Goal: Task Accomplishment & Management: Use online tool/utility

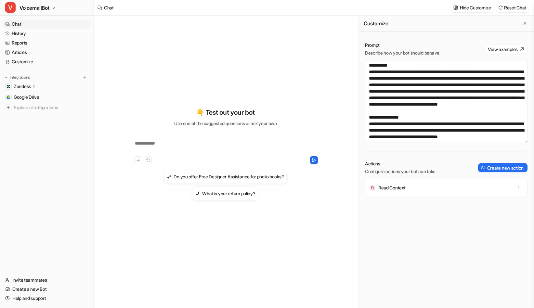
scroll to position [207, 0]
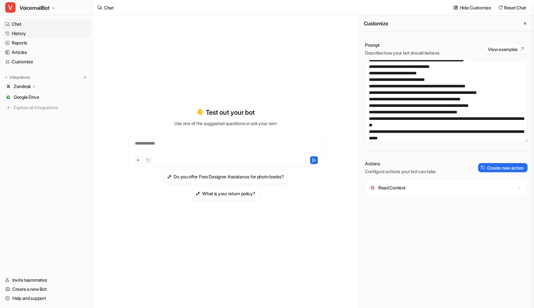
click at [38, 37] on link "History" at bounding box center [47, 33] width 88 height 9
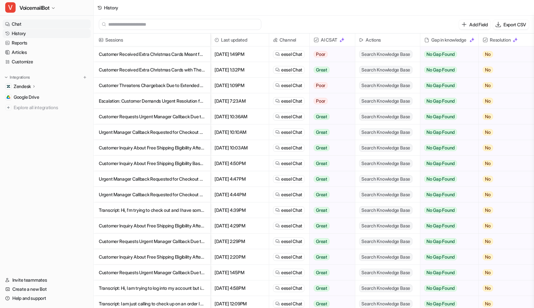
click at [36, 25] on link "Chat" at bounding box center [47, 24] width 88 height 9
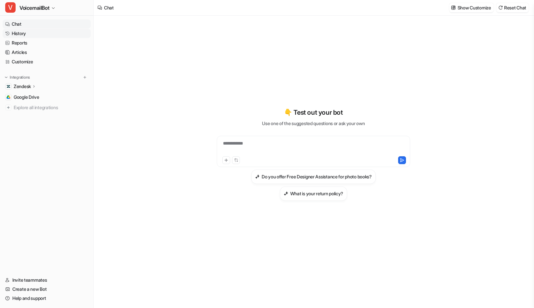
click at [33, 34] on link "History" at bounding box center [47, 33] width 88 height 9
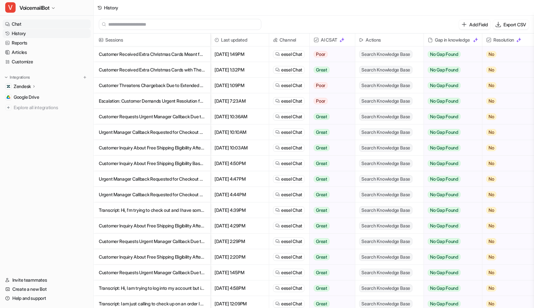
click at [23, 26] on link "Chat" at bounding box center [47, 24] width 88 height 9
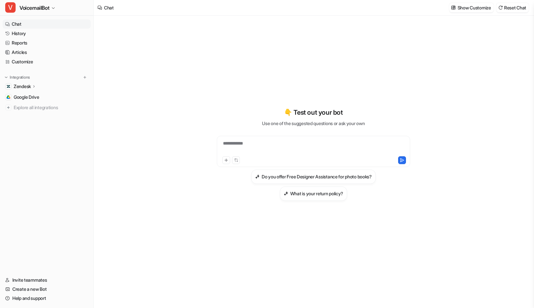
click at [288, 147] on div "**********" at bounding box center [313, 147] width 190 height 15
paste div
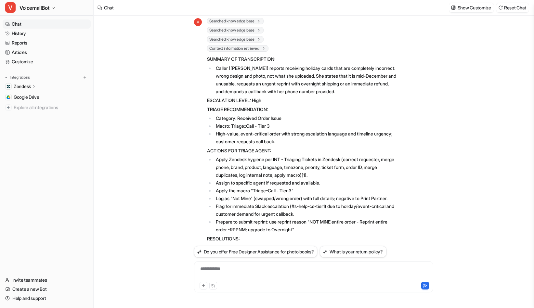
scroll to position [216, 0]
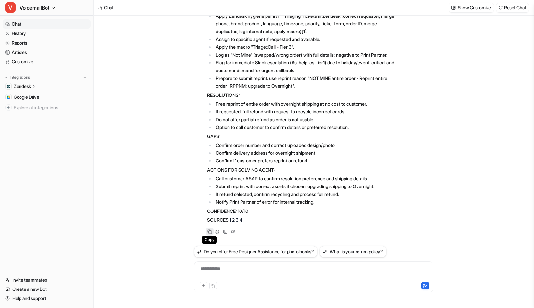
click at [210, 231] on icon at bounding box center [209, 232] width 5 height 5
click at [25, 61] on link "Customize" at bounding box center [47, 61] width 88 height 9
click at [21, 61] on link "Customize" at bounding box center [47, 61] width 88 height 9
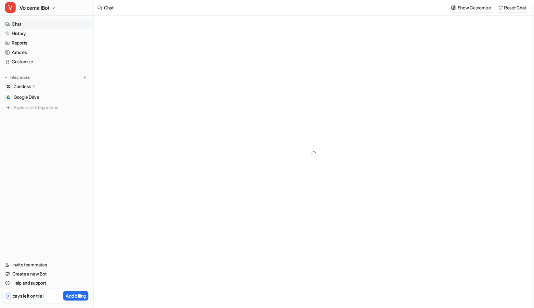
click at [31, 62] on link "Customize" at bounding box center [47, 61] width 88 height 9
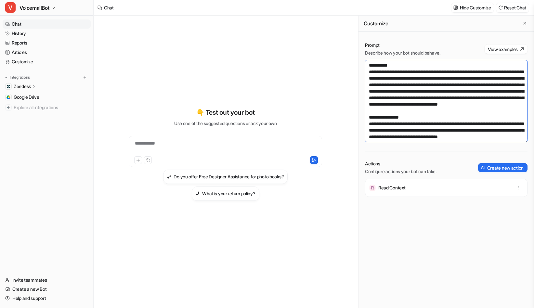
click at [461, 74] on textarea at bounding box center [446, 101] width 163 height 82
paste textarea "**********"
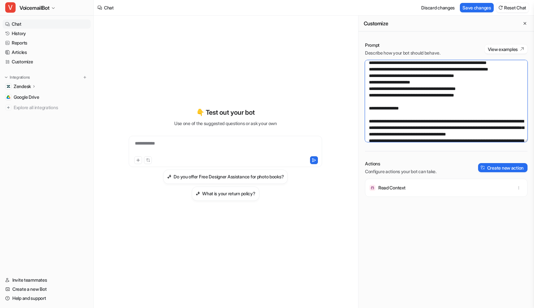
scroll to position [226, 0]
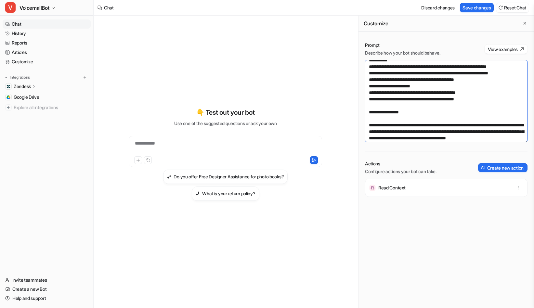
drag, startPoint x: 404, startPoint y: 94, endPoint x: 425, endPoint y: 92, distance: 20.9
click at [425, 92] on textarea at bounding box center [446, 101] width 163 height 82
drag, startPoint x: 435, startPoint y: 91, endPoint x: 403, endPoint y: 95, distance: 31.4
click at [403, 95] on textarea at bounding box center [446, 101] width 163 height 82
drag, startPoint x: 383, startPoint y: 94, endPoint x: 434, endPoint y: 94, distance: 50.7
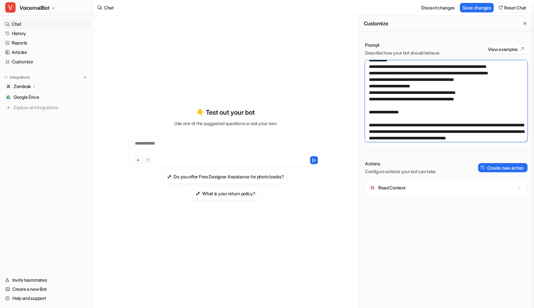
click at [434, 94] on textarea at bounding box center [446, 101] width 163 height 82
drag, startPoint x: 404, startPoint y: 93, endPoint x: 435, endPoint y: 92, distance: 31.2
click at [435, 92] on textarea at bounding box center [446, 101] width 163 height 82
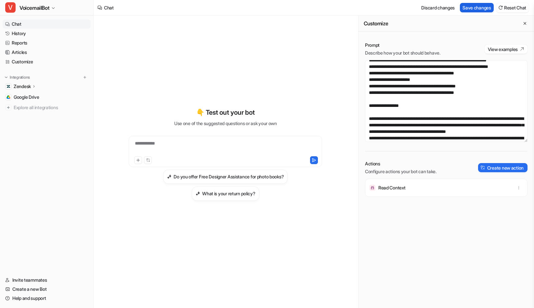
click at [474, 5] on button "Save changes" at bounding box center [477, 7] width 34 height 9
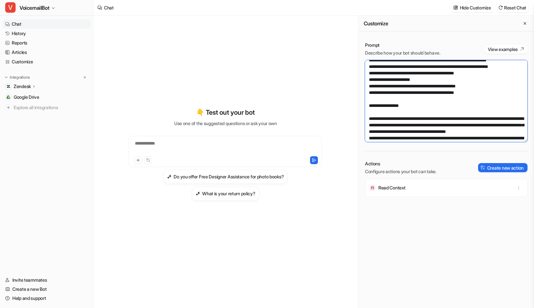
click at [403, 91] on textarea at bounding box center [446, 101] width 163 height 82
click at [415, 102] on textarea at bounding box center [446, 101] width 163 height 82
paste textarea "**********"
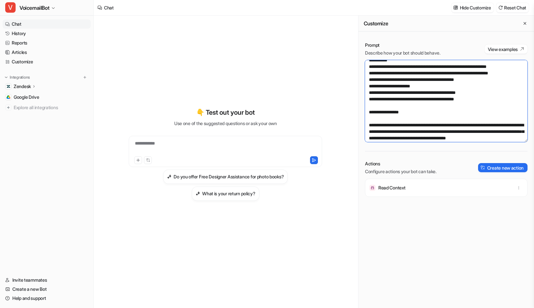
scroll to position [2780, 0]
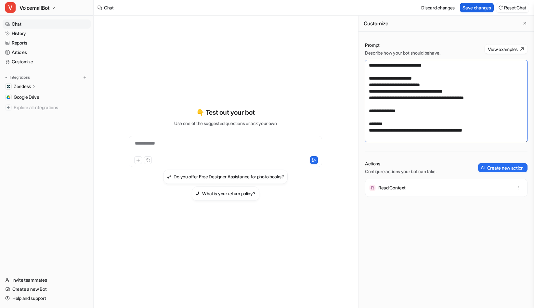
type textarea "**********"
click at [477, 11] on button "Save changes" at bounding box center [477, 7] width 34 height 9
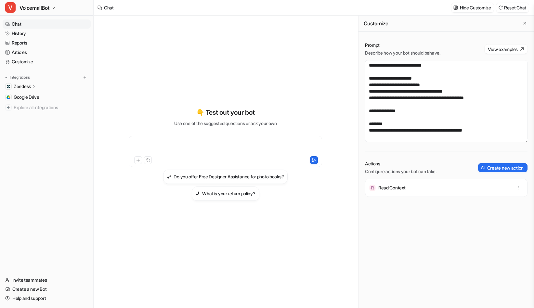
click at [227, 141] on div at bounding box center [225, 147] width 190 height 15
paste div
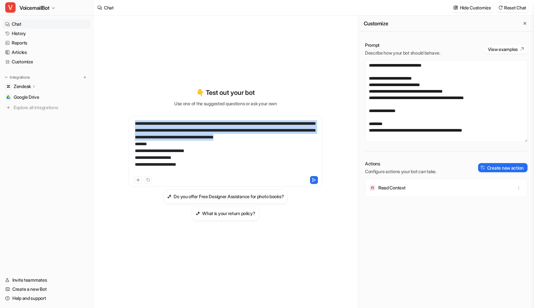
drag, startPoint x: 154, startPoint y: 144, endPoint x: 119, endPoint y: 118, distance: 44.2
click at [119, 118] on div "**********" at bounding box center [225, 154] width 239 height 133
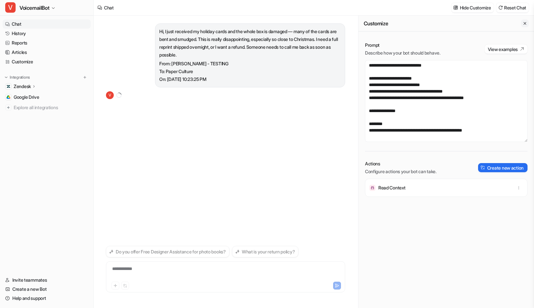
click at [526, 25] on icon "Close flyout" at bounding box center [525, 23] width 5 height 5
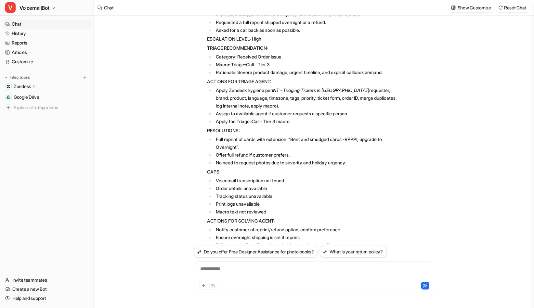
scroll to position [221, 0]
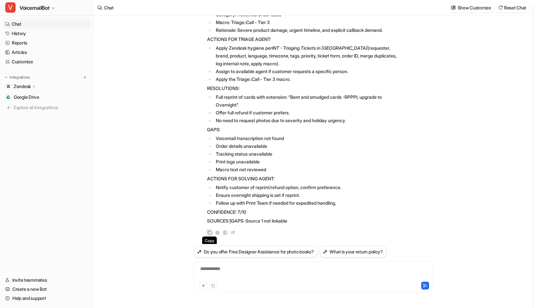
click at [210, 233] on icon at bounding box center [209, 233] width 5 height 5
click at [44, 300] on link "Help and support" at bounding box center [47, 298] width 88 height 9
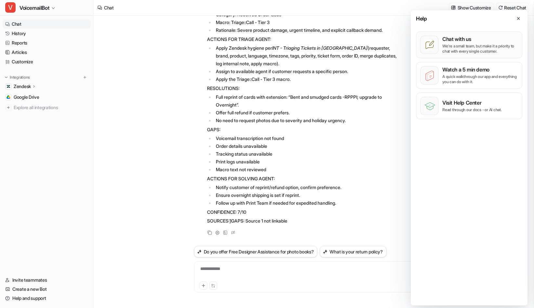
click at [468, 41] on p "Chat with us" at bounding box center [480, 39] width 76 height 7
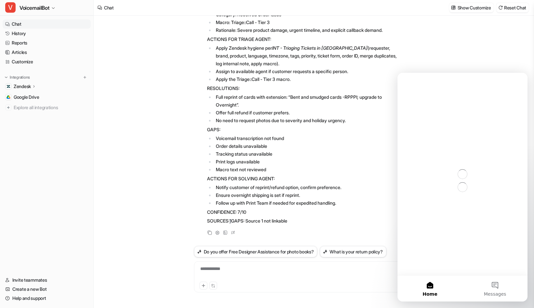
scroll to position [0, 0]
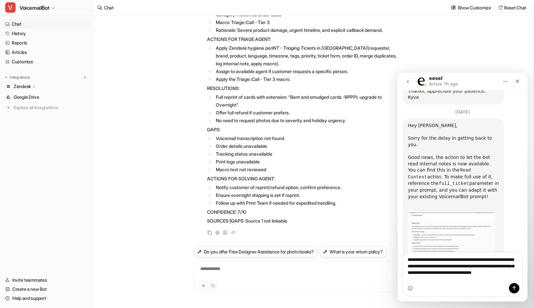
scroll to position [1065, 0]
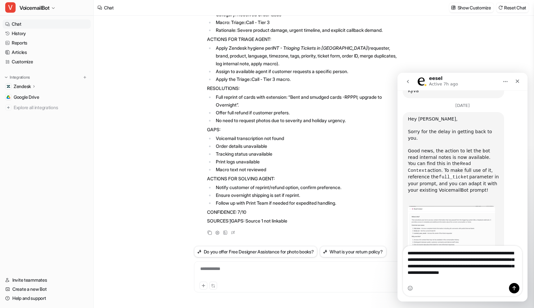
type textarea "**********"
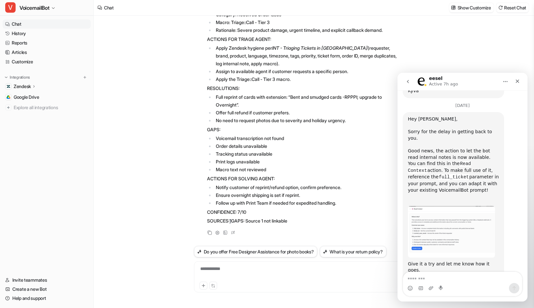
scroll to position [1090, 0]
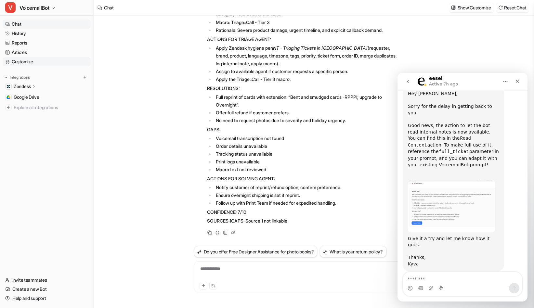
click at [39, 61] on link "Customize" at bounding box center [47, 61] width 88 height 9
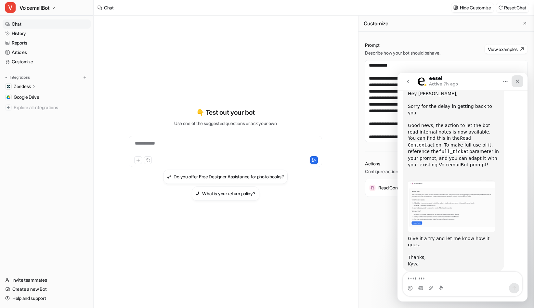
click at [516, 82] on icon "Close" at bounding box center [517, 81] width 5 height 5
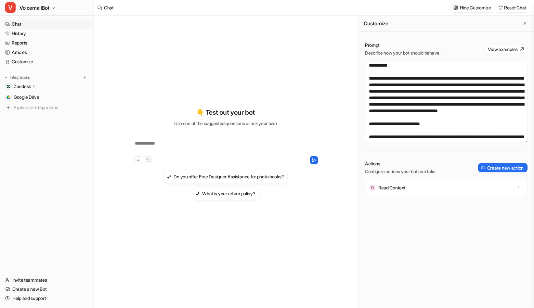
scroll to position [1090, 0]
click at [503, 167] on button "Create new action" at bounding box center [502, 167] width 49 height 9
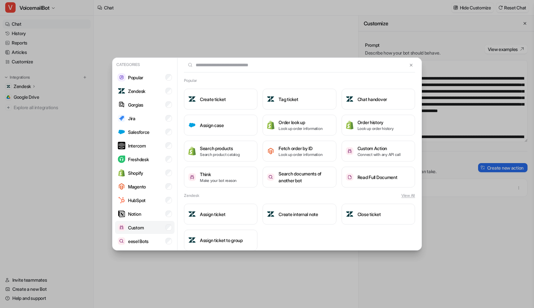
click at [144, 225] on p "Custom" at bounding box center [136, 227] width 16 height 7
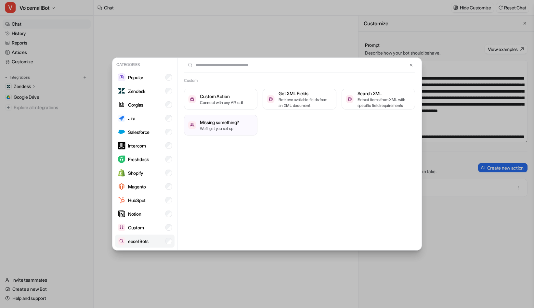
click at [138, 239] on p "eesel Bots" at bounding box center [138, 241] width 20 height 7
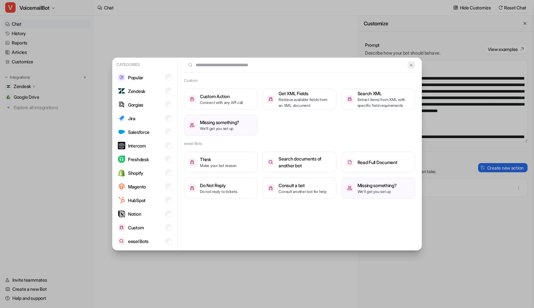
click at [412, 66] on img at bounding box center [411, 65] width 5 height 5
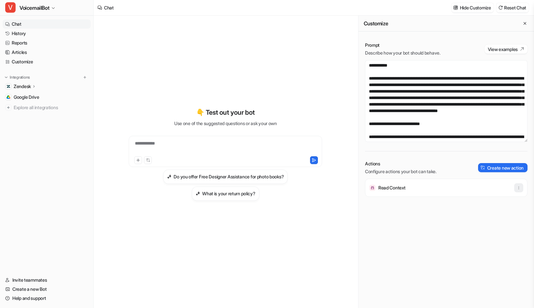
click at [518, 187] on icon "button" at bounding box center [519, 188] width 5 height 5
click at [491, 204] on button "Delete" at bounding box center [487, 202] width 70 height 12
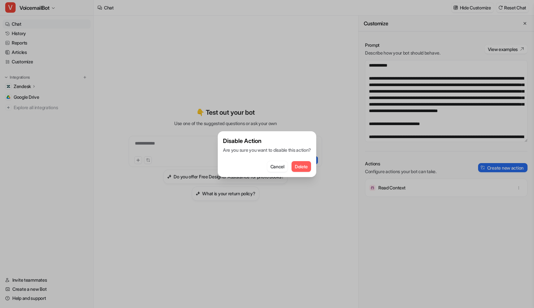
click at [305, 160] on div "Cancel Delete" at bounding box center [267, 164] width 88 height 15
click at [311, 170] on button "Delete" at bounding box center [302, 166] width 20 height 11
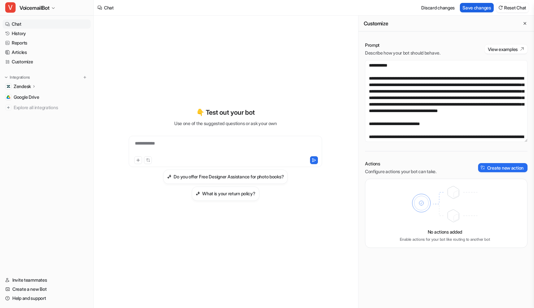
click at [479, 5] on button "Save changes" at bounding box center [477, 7] width 34 height 9
click at [20, 34] on link "History" at bounding box center [47, 33] width 88 height 9
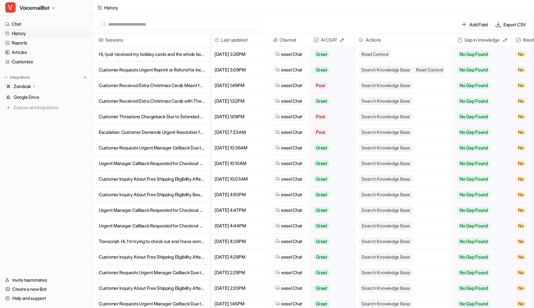
click at [31, 88] on p "Zendesk" at bounding box center [22, 86] width 17 height 7
click at [36, 117] on p "AI Agent" at bounding box center [27, 115] width 17 height 7
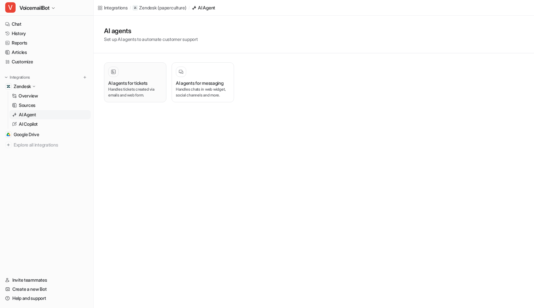
click at [133, 89] on p "Handles tickets created via emails and web form." at bounding box center [135, 92] width 54 height 12
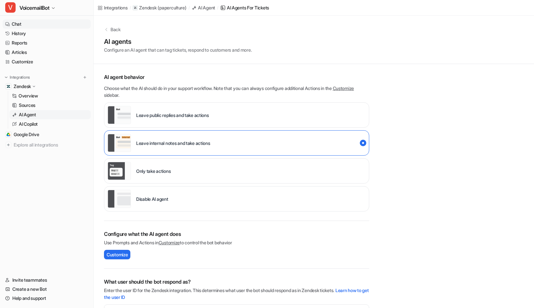
click at [20, 22] on link "Chat" at bounding box center [47, 24] width 88 height 9
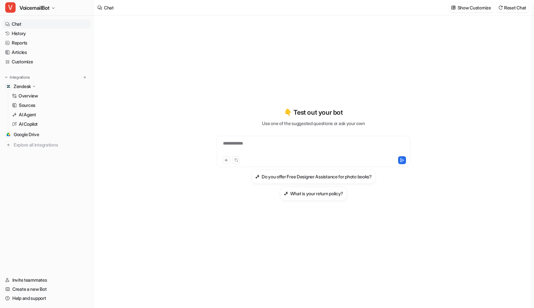
click at [263, 137] on div "**********" at bounding box center [313, 151] width 193 height 31
click at [264, 144] on div at bounding box center [313, 147] width 190 height 15
paste div
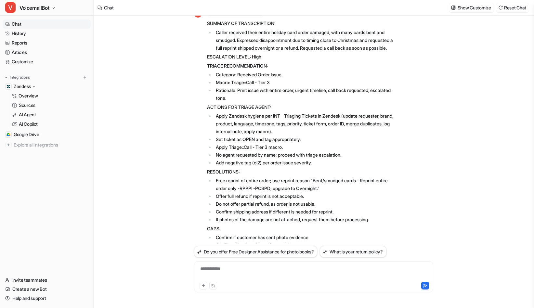
scroll to position [173, 0]
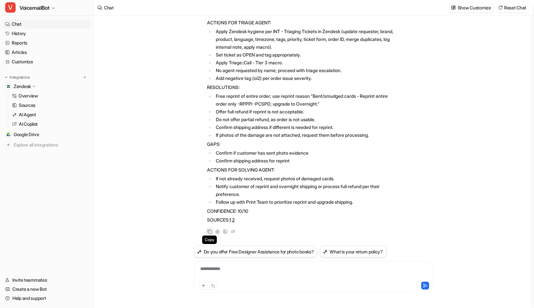
click at [207, 232] on div "Copy" at bounding box center [210, 232] width 8 height 8
click at [132, 144] on div "Transcript: Hi. I just received my holiday cards and the whole box is damaged. …" at bounding box center [314, 162] width 440 height 293
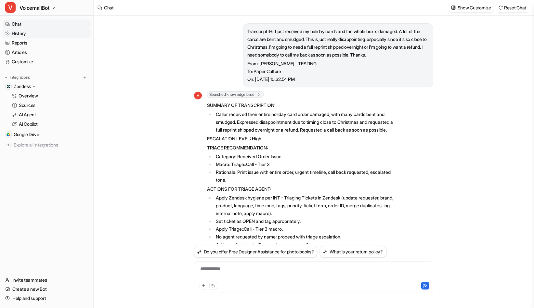
click at [25, 36] on link "History" at bounding box center [47, 33] width 88 height 9
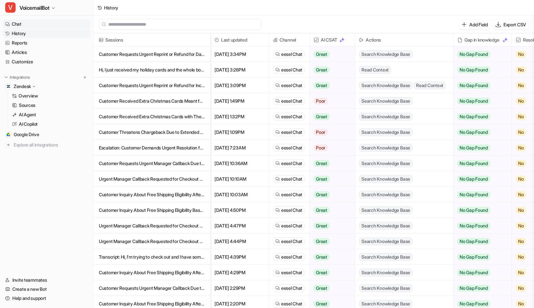
click at [20, 25] on link "Chat" at bounding box center [47, 24] width 88 height 9
